Goal: Task Accomplishment & Management: Manage account settings

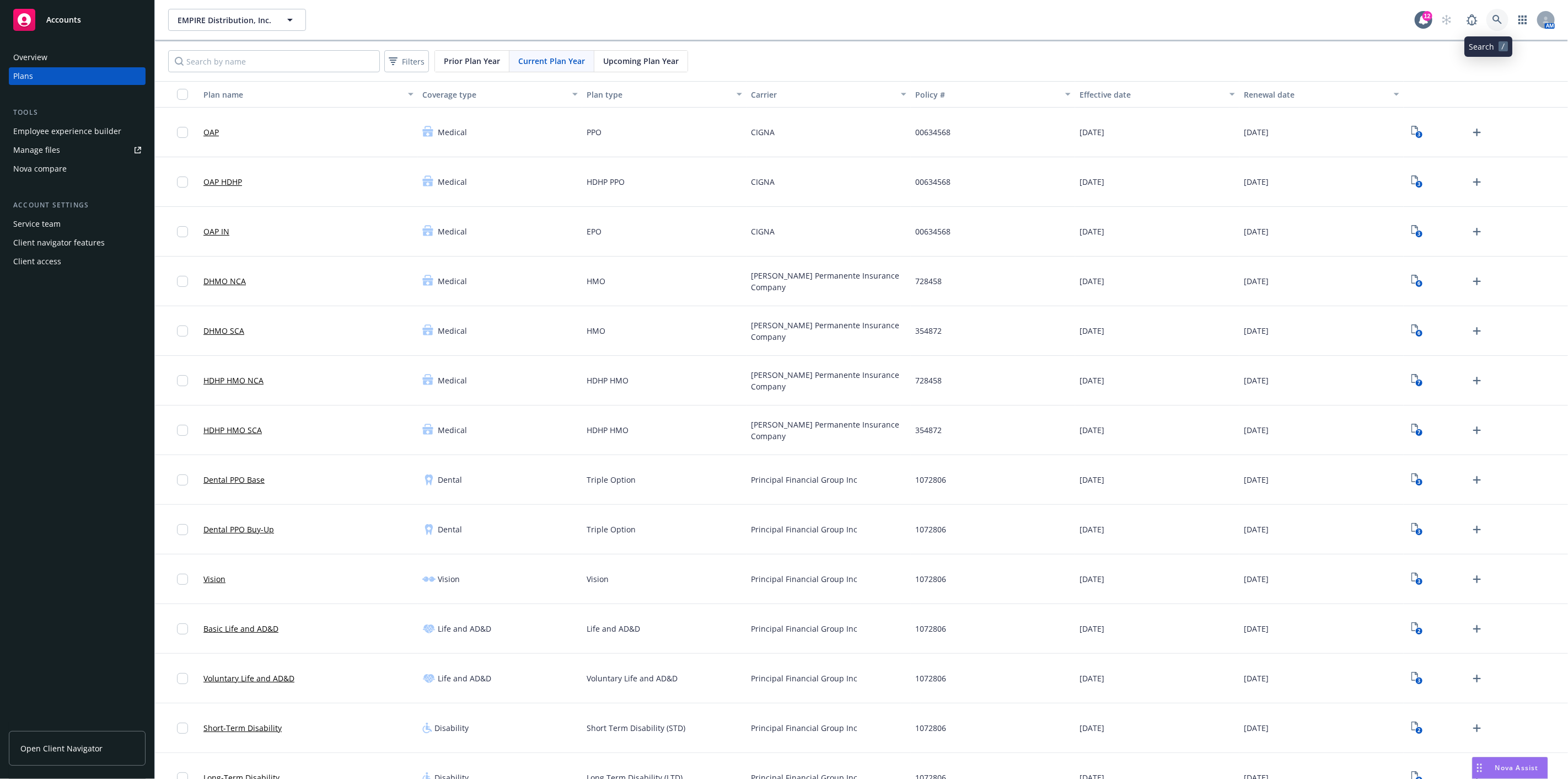
click at [1492, 19] on icon at bounding box center [1497, 20] width 9 height 10
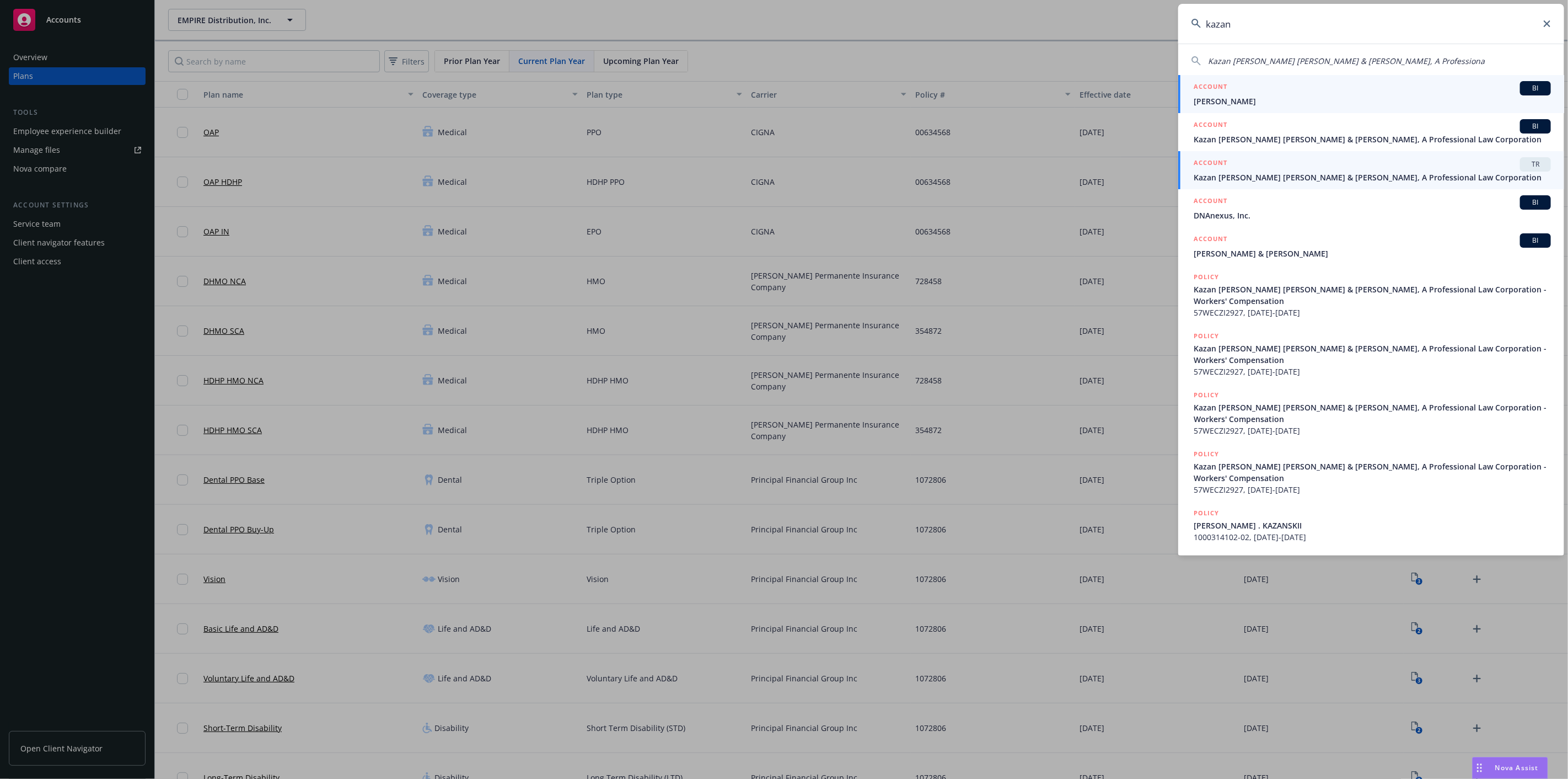
type input "kazan"
click at [1329, 169] on div "ACCOUNT TR" at bounding box center [1372, 163] width 357 height 14
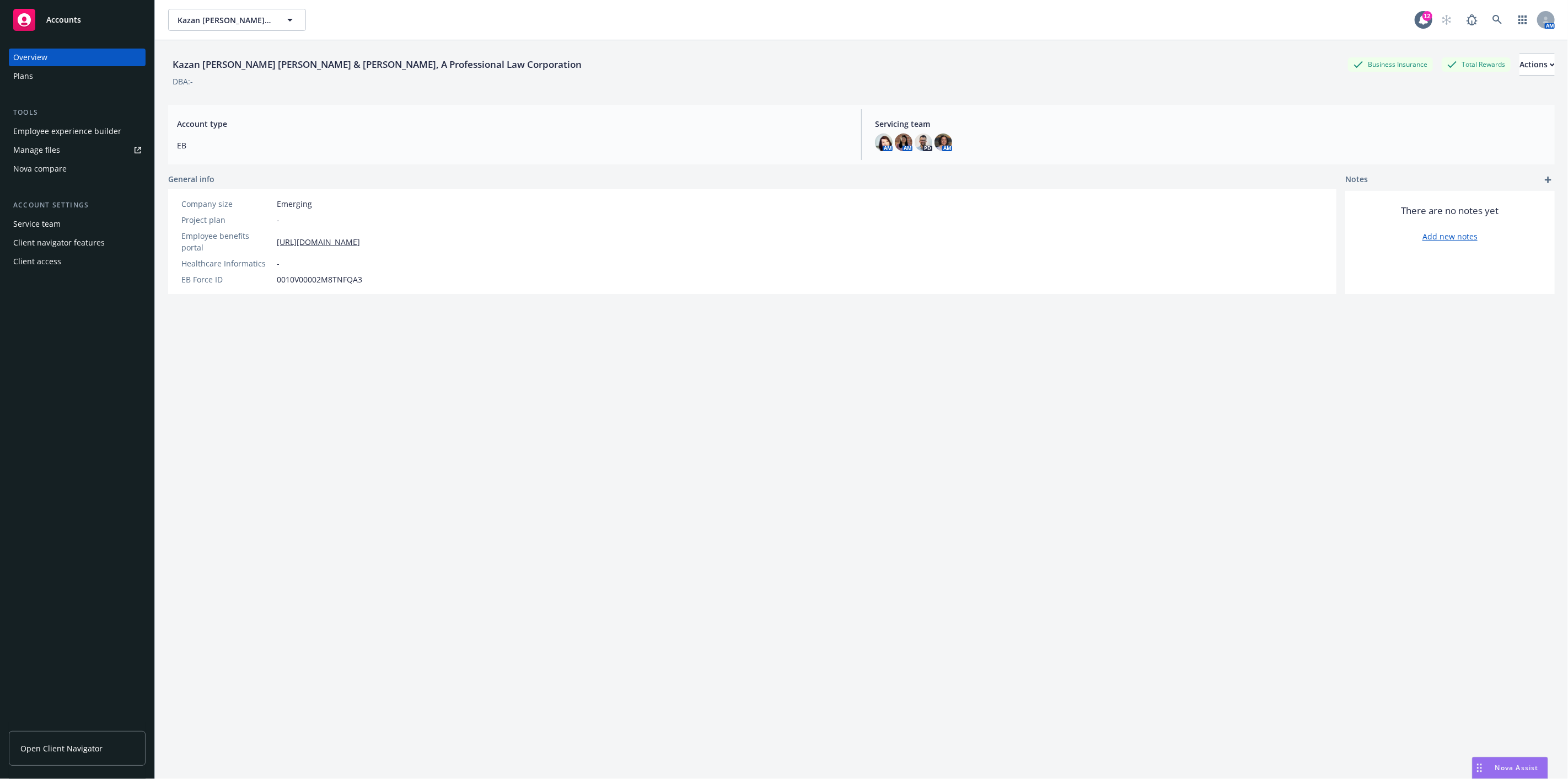
click at [47, 71] on div "Plans" at bounding box center [77, 76] width 128 height 18
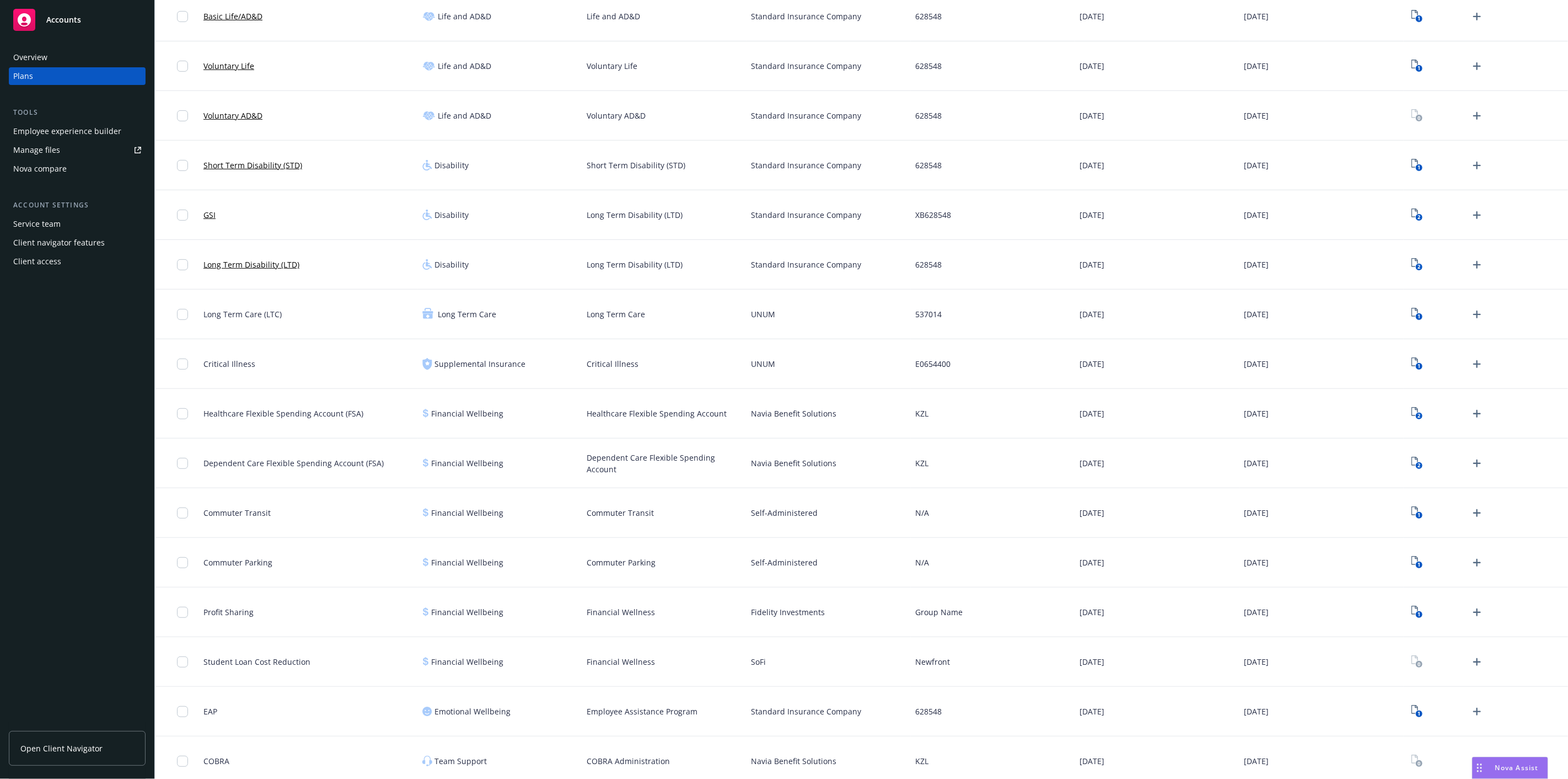
scroll to position [371, 0]
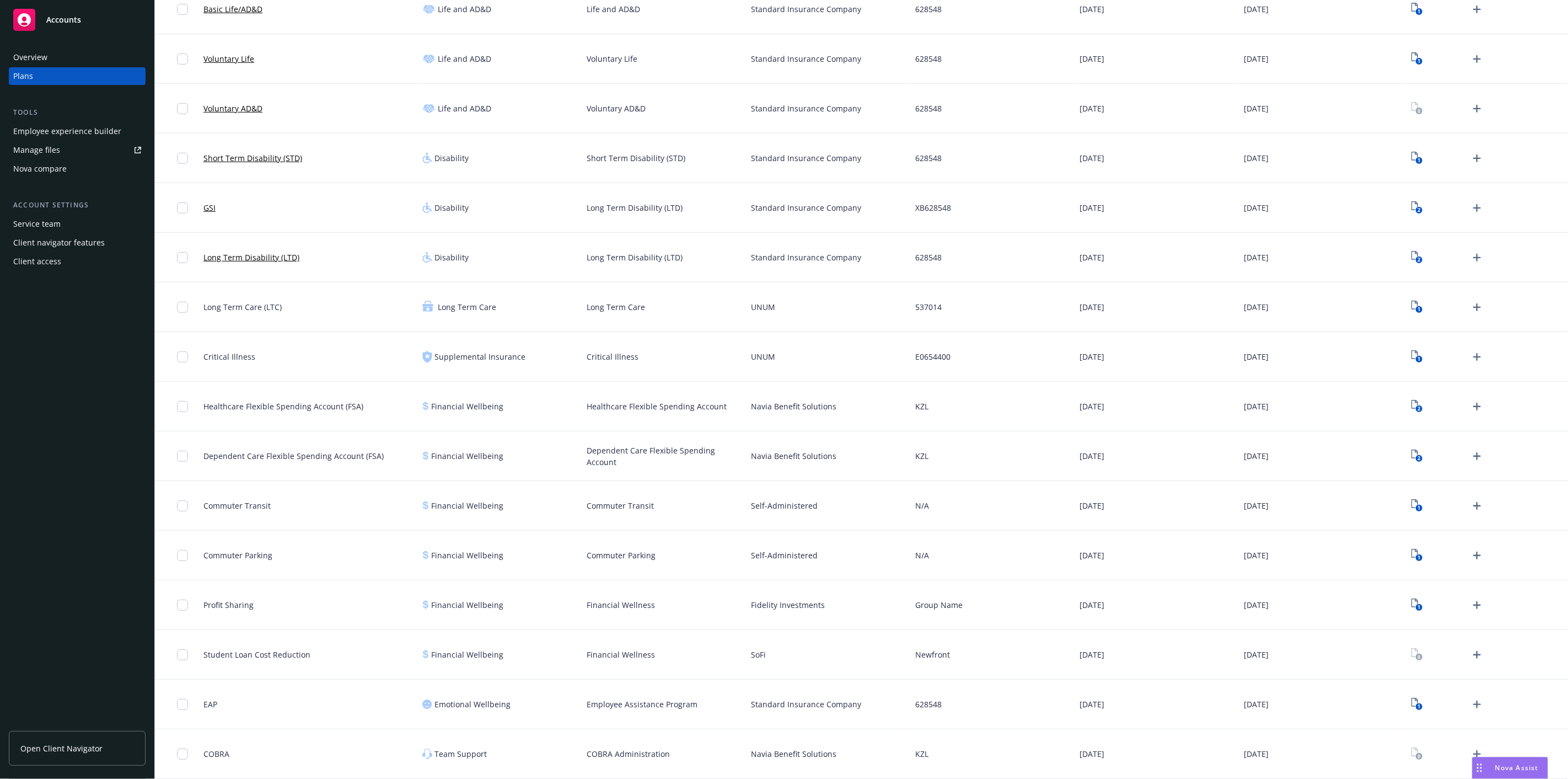
click at [65, 129] on div "Employee experience builder" at bounding box center [67, 131] width 108 height 18
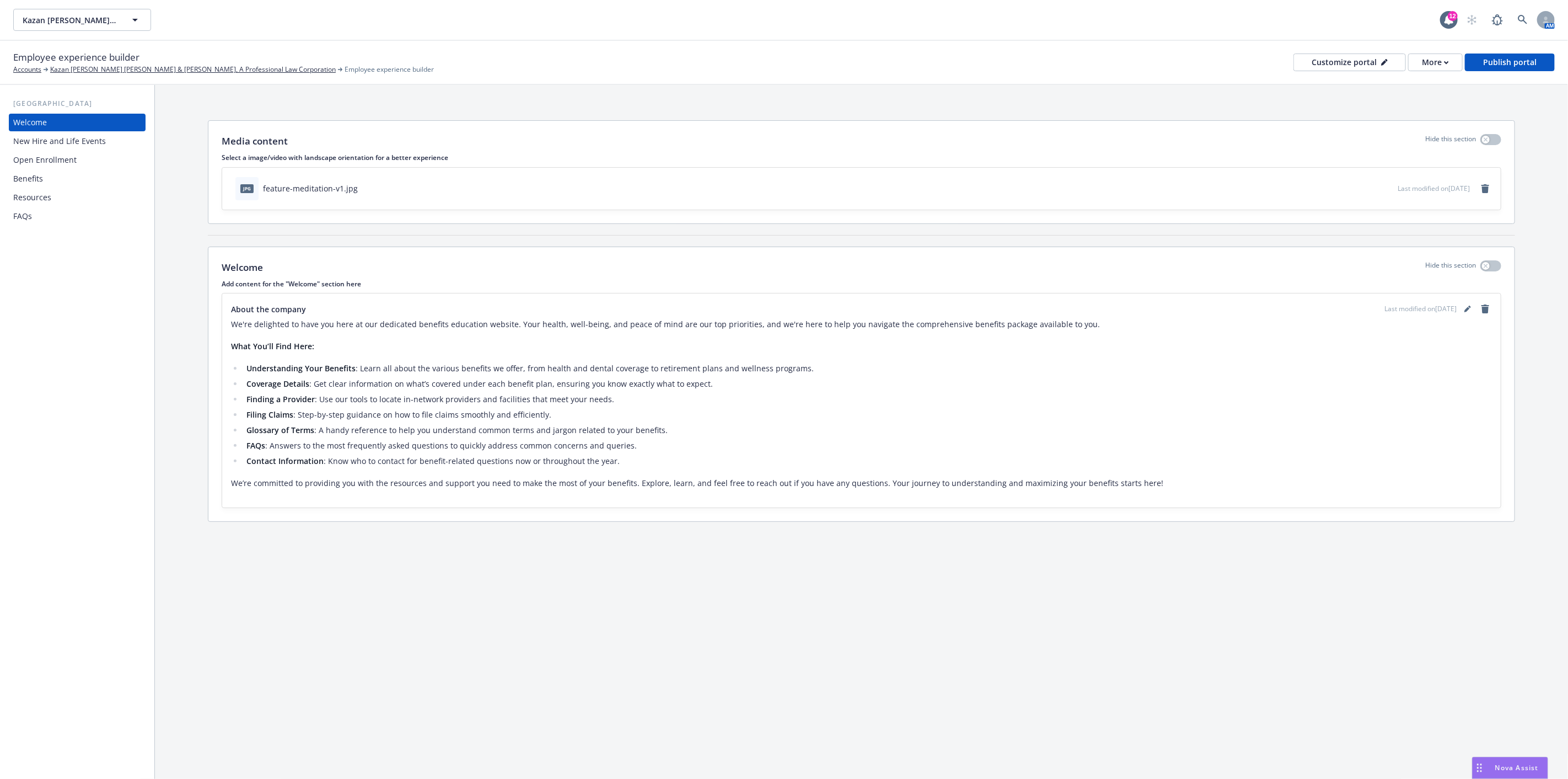
click at [44, 177] on div "Benefits" at bounding box center [77, 179] width 128 height 18
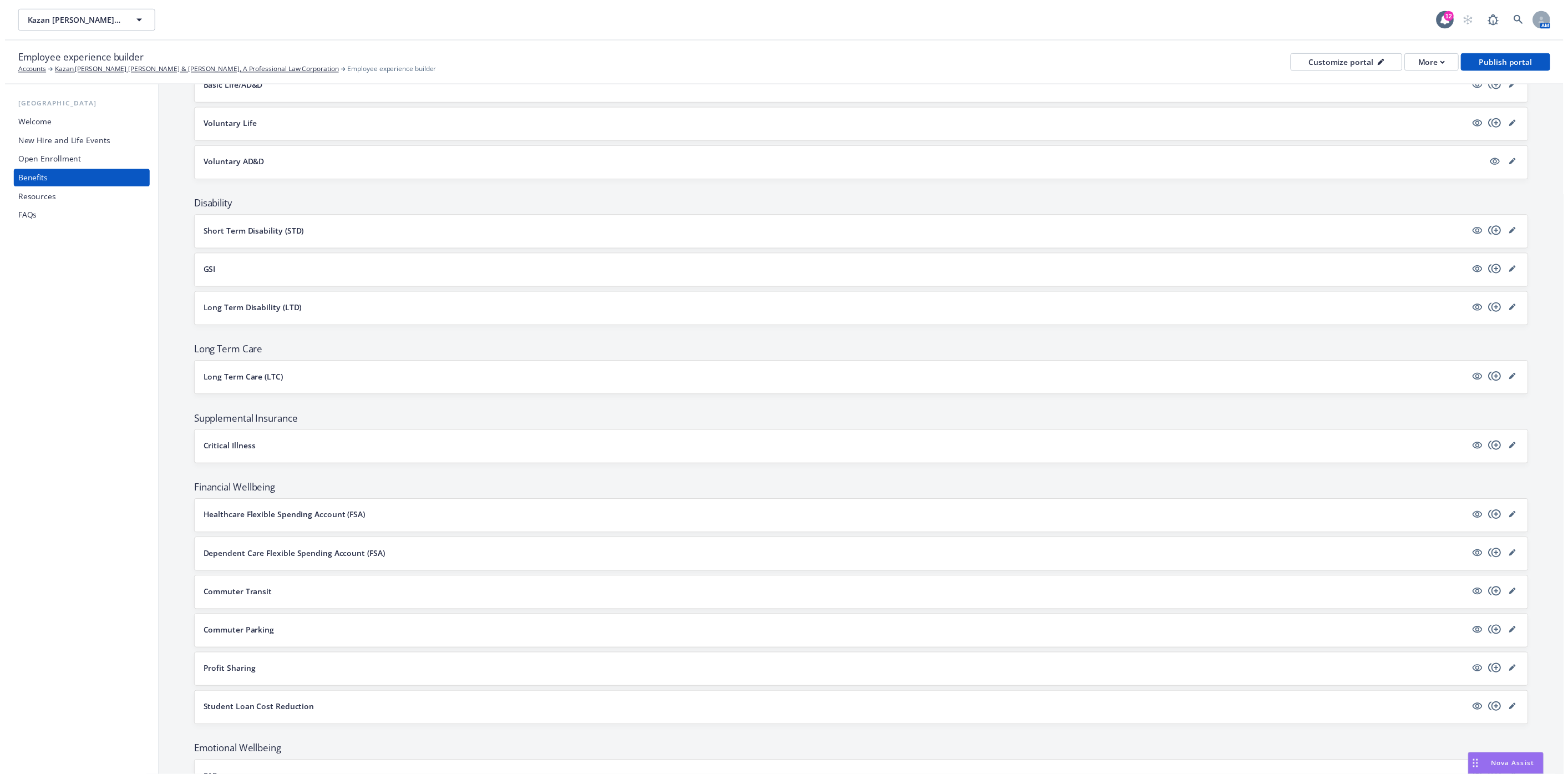
scroll to position [532, 0]
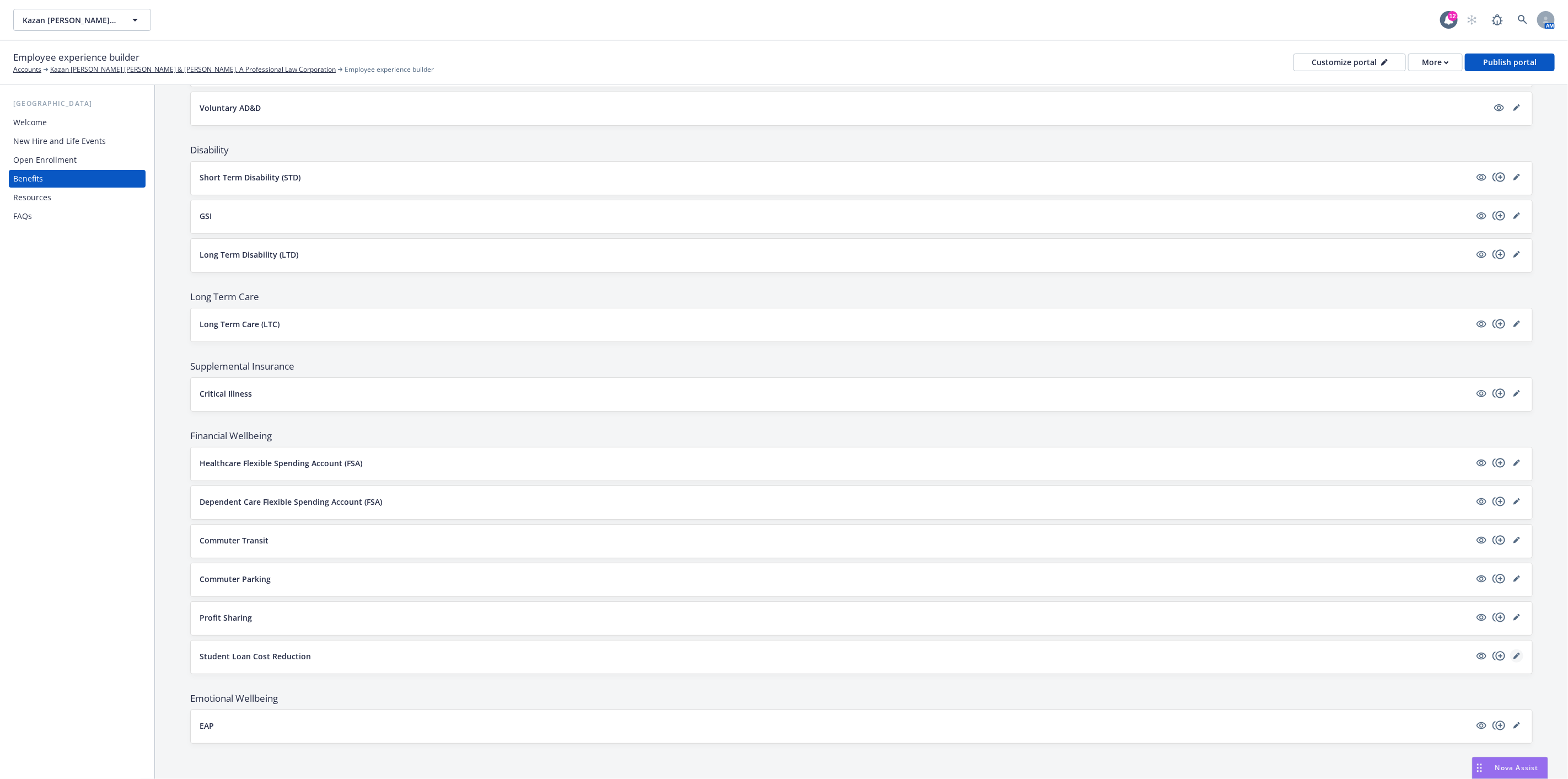
click at [1513, 655] on icon "editPencil" at bounding box center [1516, 656] width 6 height 6
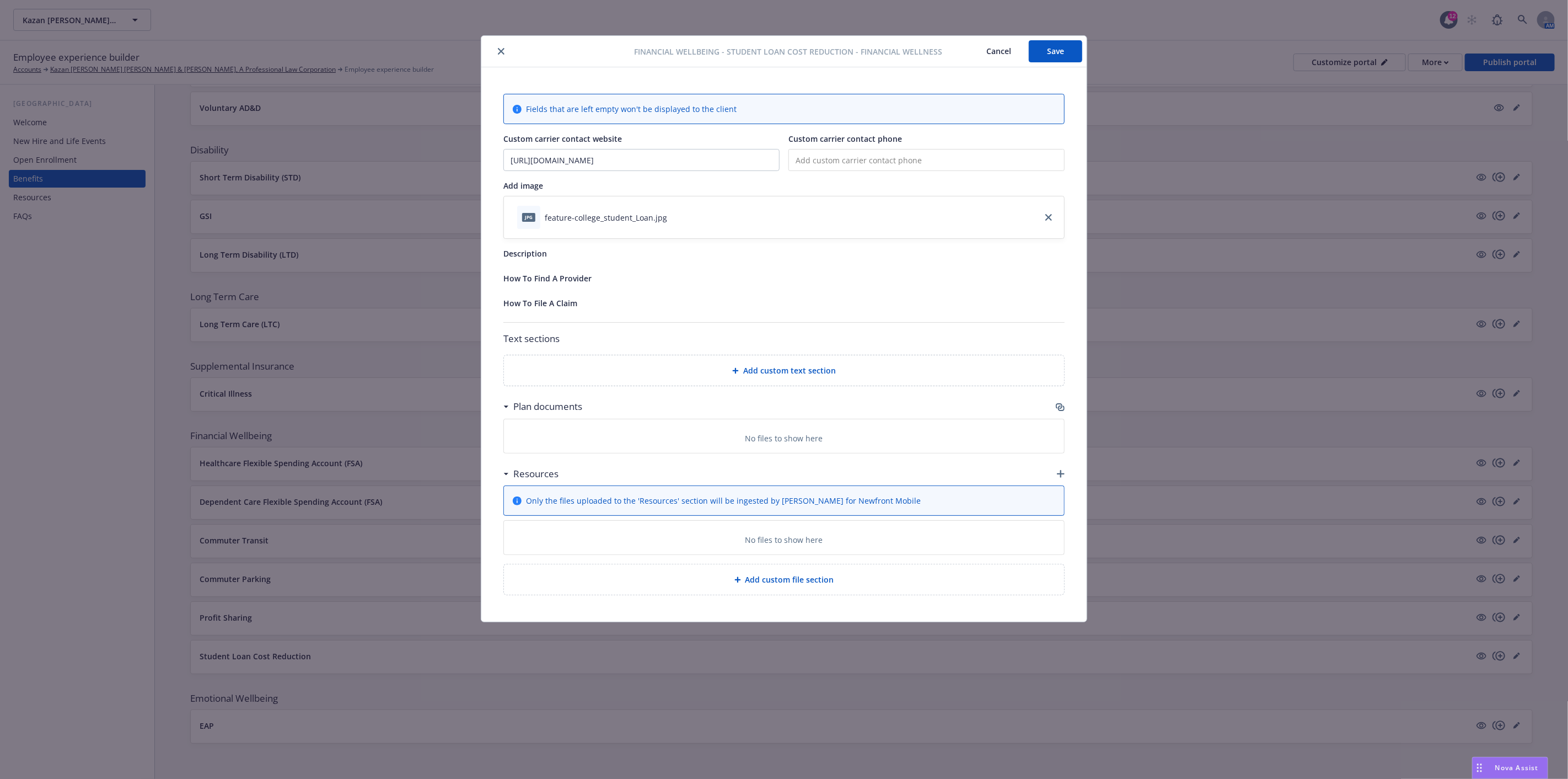
click at [731, 215] on div "jpg feature-college_student_Loan.jpg" at bounding box center [784, 218] width 560 height 42
click at [673, 217] on icon "download file" at bounding box center [677, 215] width 8 height 7
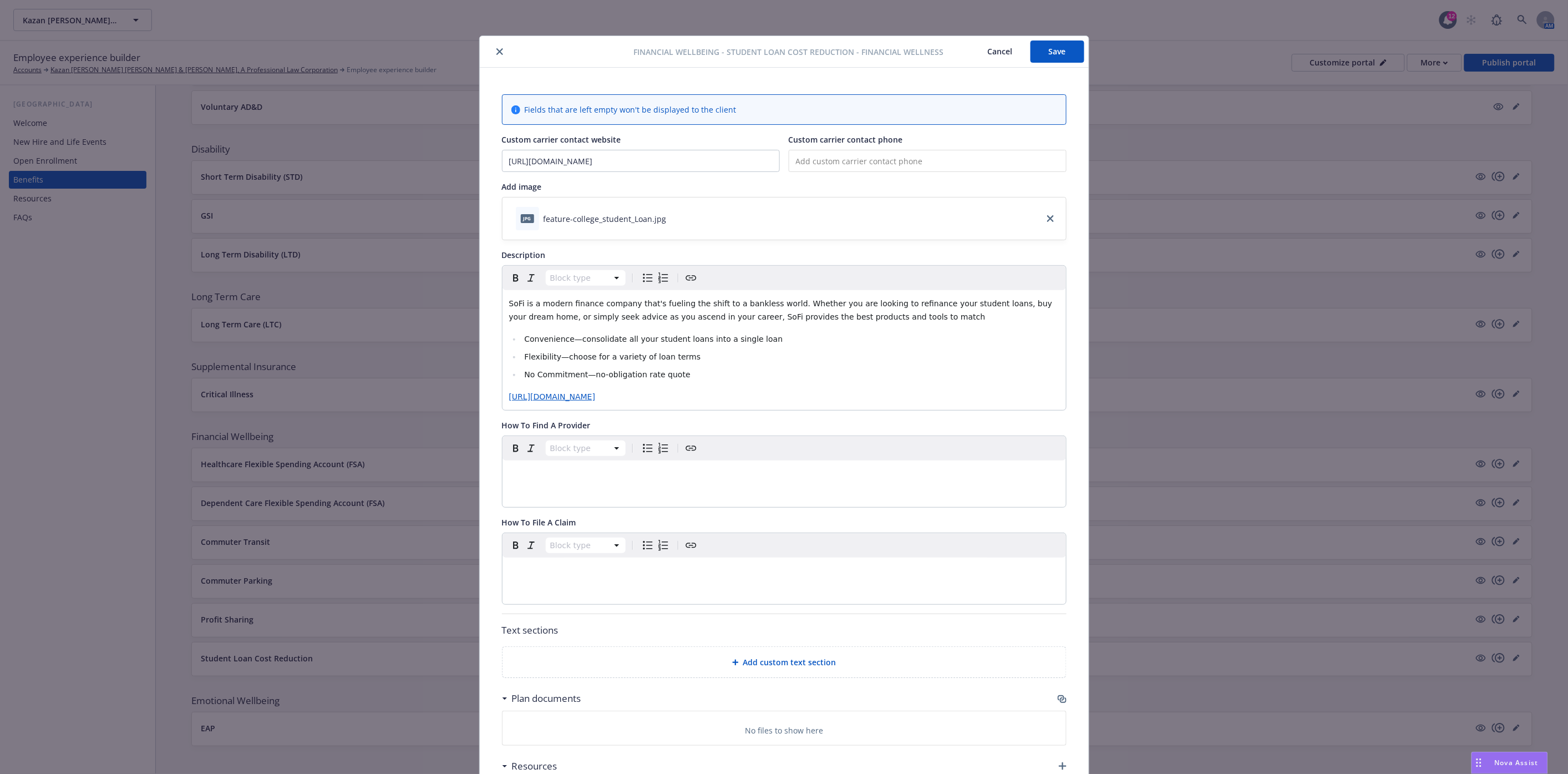
click at [493, 47] on button "close" at bounding box center [500, 52] width 13 height 13
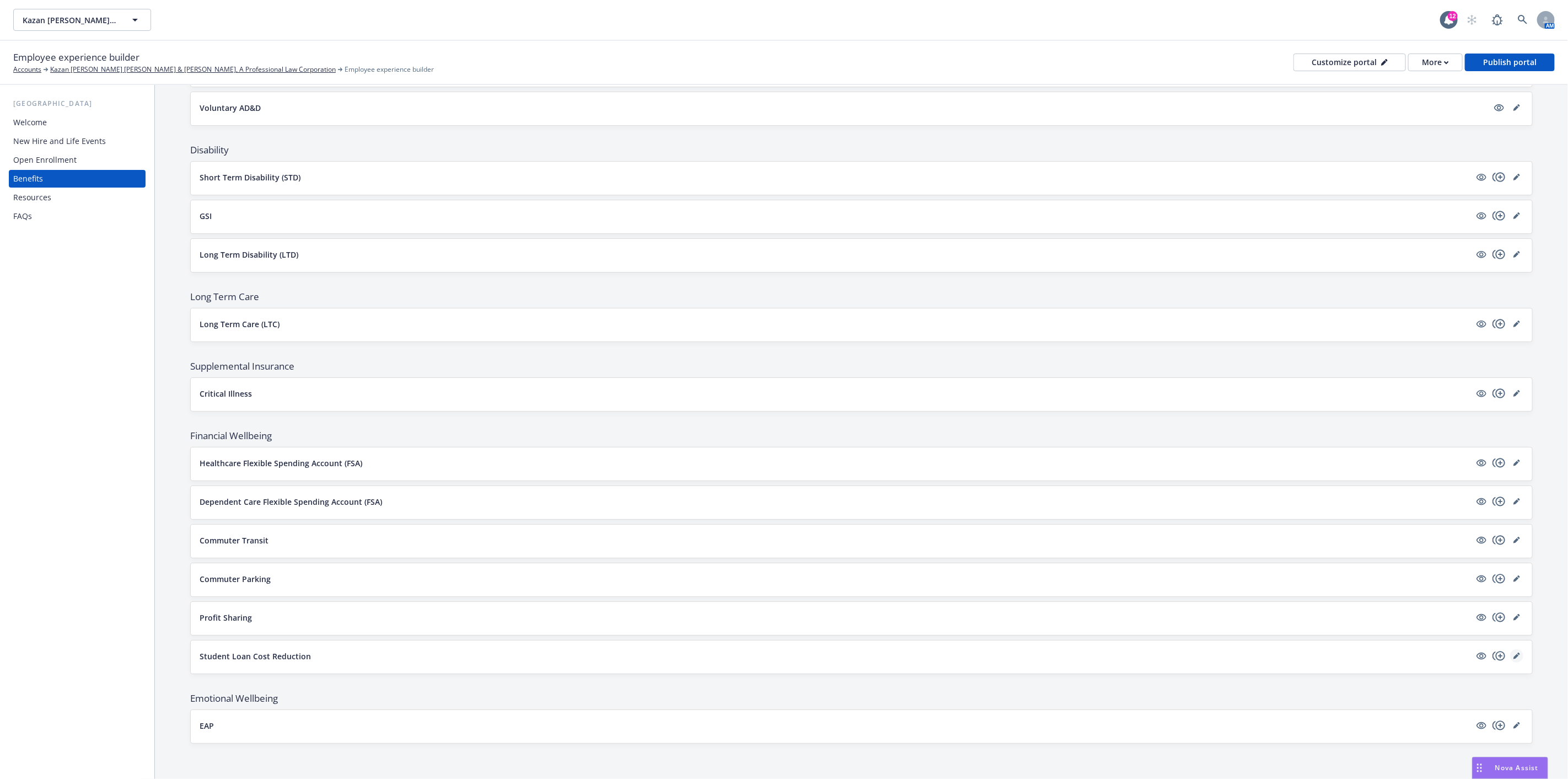
click at [1513, 654] on icon "editPencil" at bounding box center [1516, 656] width 7 height 7
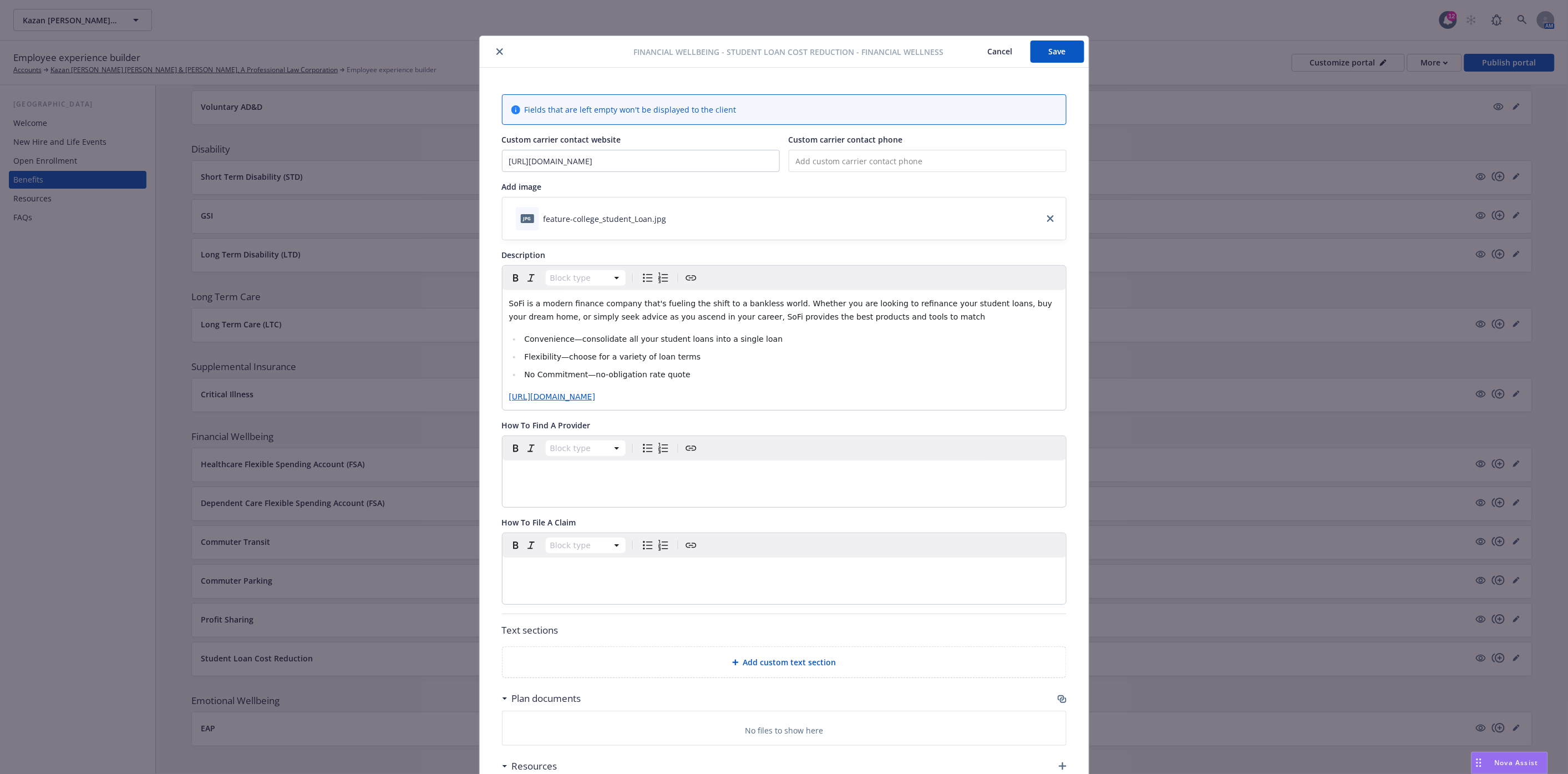
scroll to position [33, 0]
